Goal: Information Seeking & Learning: Learn about a topic

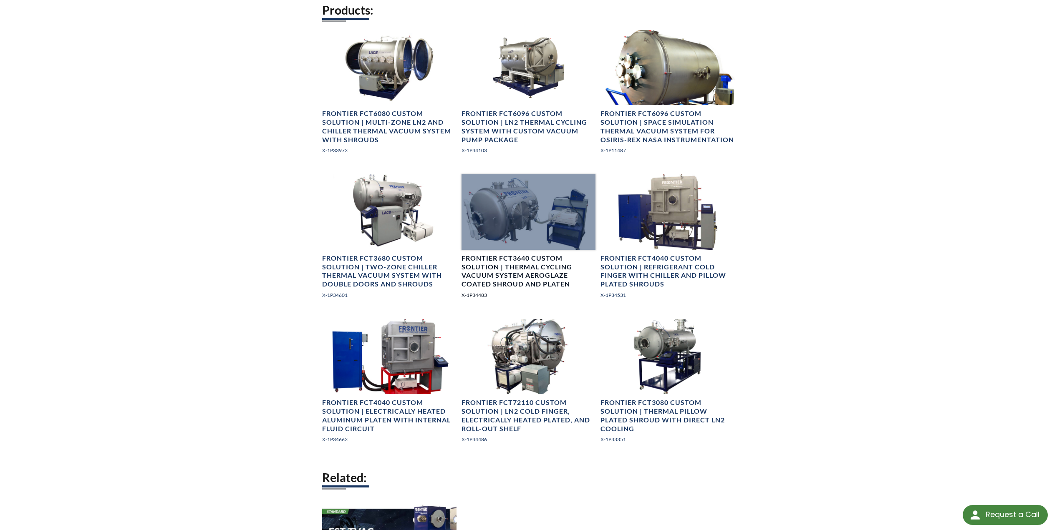
scroll to position [373, 0]
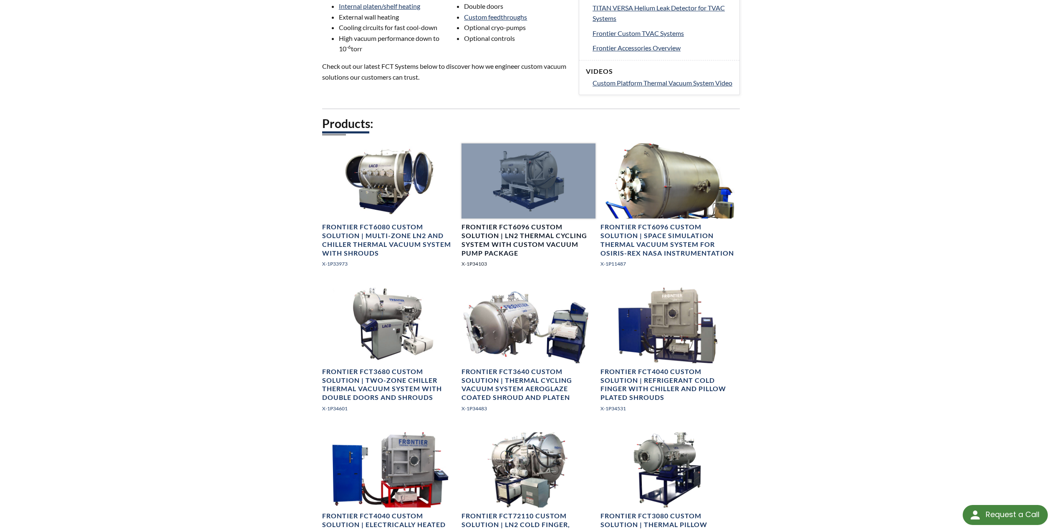
click at [543, 249] on h4 "Frontier FCT6096 Custom Solution | LN2 Thermal Cycling System with Custom Vacuu…" at bounding box center [528, 240] width 134 height 35
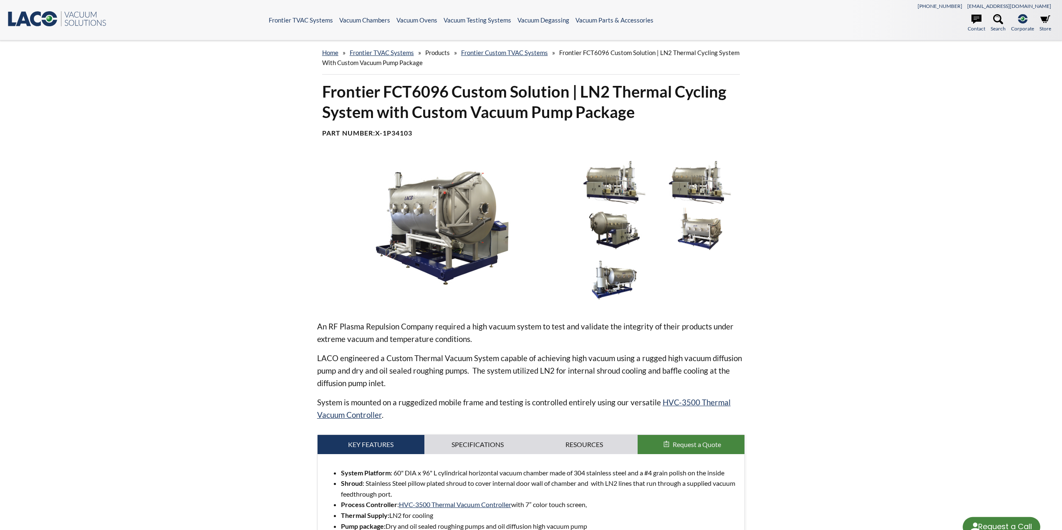
select select "Language Translate Widget"
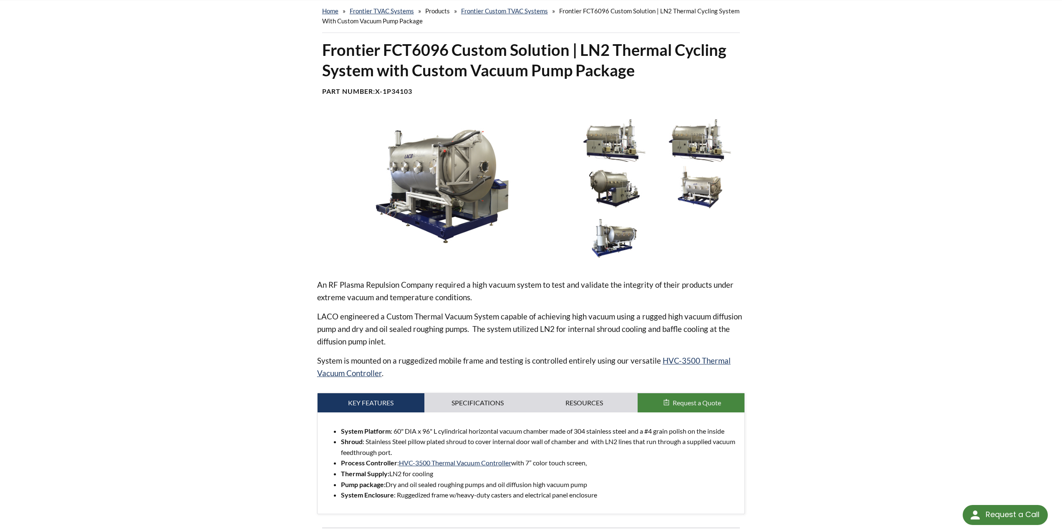
scroll to position [83, 0]
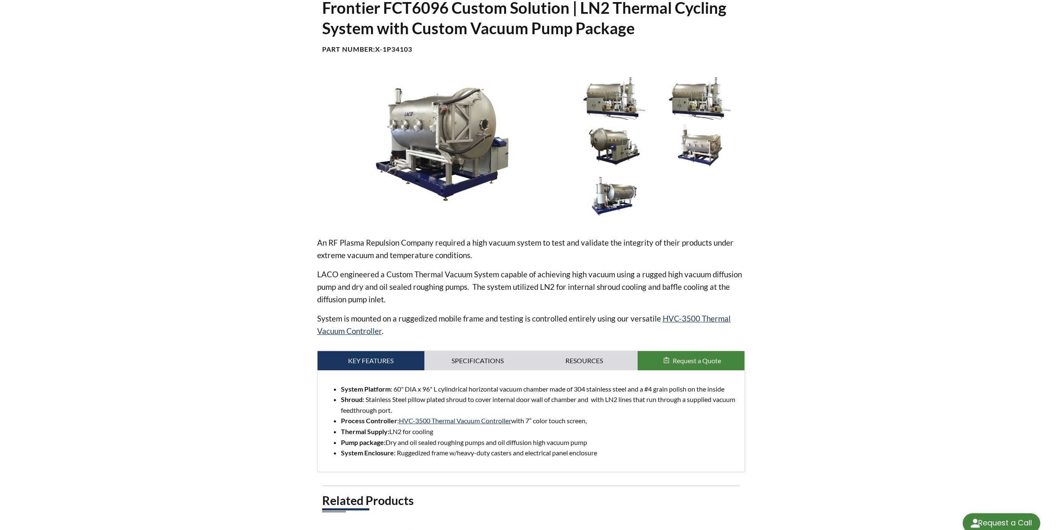
select select "Language Translate Widget"
